Goal: Find specific page/section: Find specific page/section

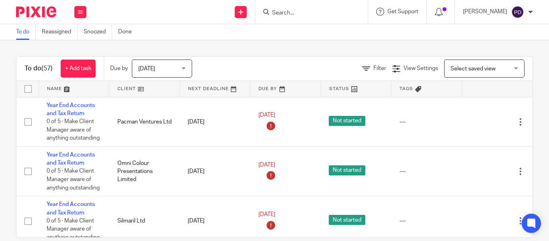
click at [271, 12] on input "Search" at bounding box center [307, 13] width 72 height 7
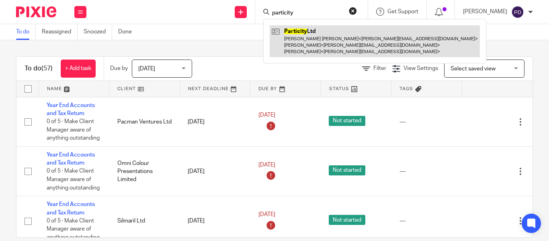
type input "particity"
click at [295, 30] on link at bounding box center [375, 41] width 210 height 32
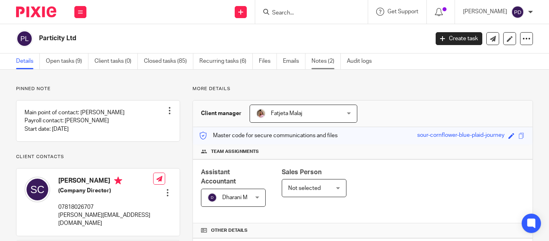
click at [328, 64] on link "Notes (2)" at bounding box center [325, 61] width 29 height 16
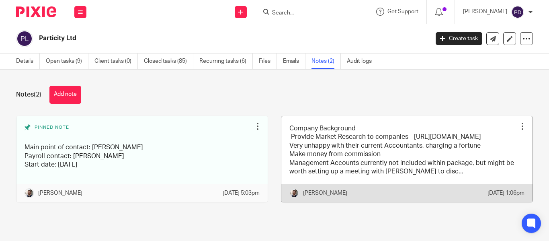
click at [392, 143] on link at bounding box center [406, 159] width 251 height 86
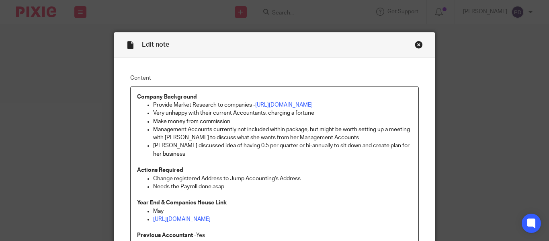
drag, startPoint x: 289, startPoint y: 103, endPoint x: 256, endPoint y: 117, distance: 35.2
click at [256, 117] on p "Very unhappy with their current Accountants, charging a fortune" at bounding box center [282, 113] width 259 height 8
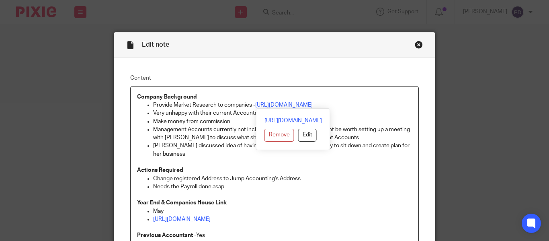
drag, startPoint x: 255, startPoint y: 106, endPoint x: 333, endPoint y: 105, distance: 78.4
click at [333, 105] on p "Provide Market Research to companies - https://www.helloayda.com/" at bounding box center [282, 105] width 259 height 8
copy link "https://www.helloayda.com/"
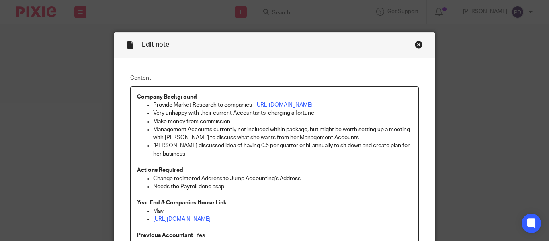
click at [415, 48] on div "Close this dialog window" at bounding box center [419, 45] width 8 height 8
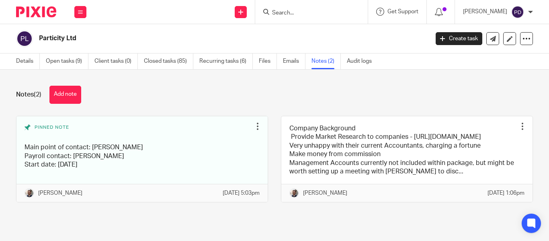
click at [271, 14] on input "Search" at bounding box center [307, 13] width 72 height 7
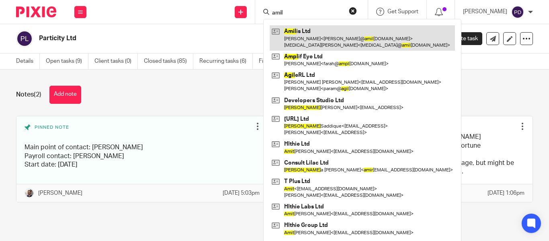
type input "amil"
click at [292, 33] on link at bounding box center [362, 37] width 185 height 25
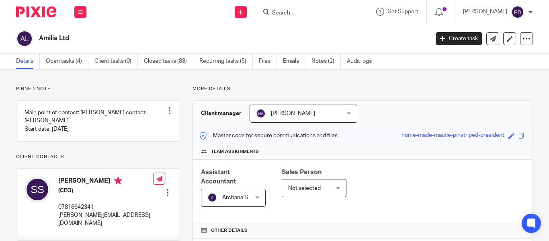
click at [276, 13] on input "Search" at bounding box center [307, 13] width 72 height 7
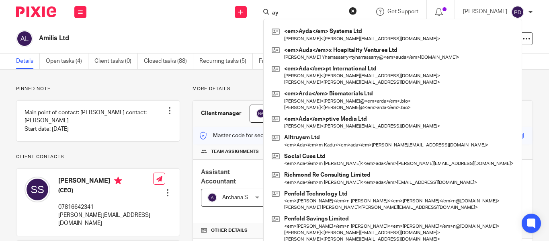
type input "a"
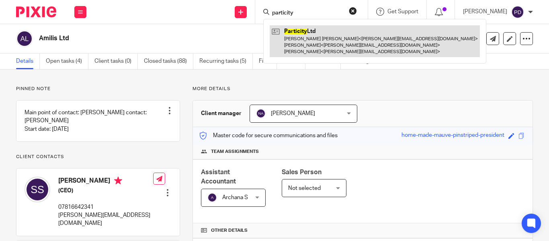
type input "particity"
click at [292, 48] on link at bounding box center [375, 41] width 210 height 32
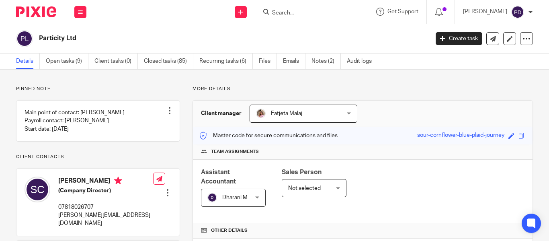
scroll to position [281, 0]
